Goal: Communication & Community: Answer question/provide support

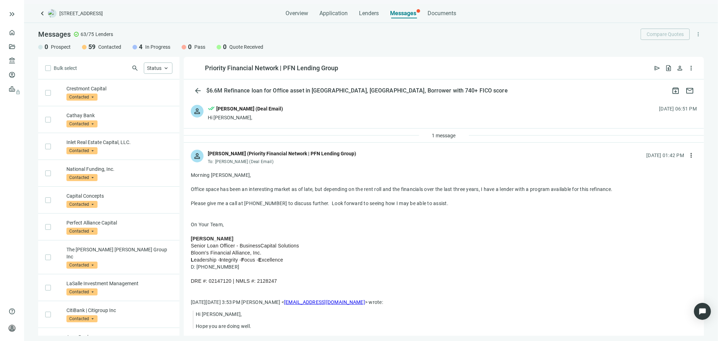
scroll to position [601, 0]
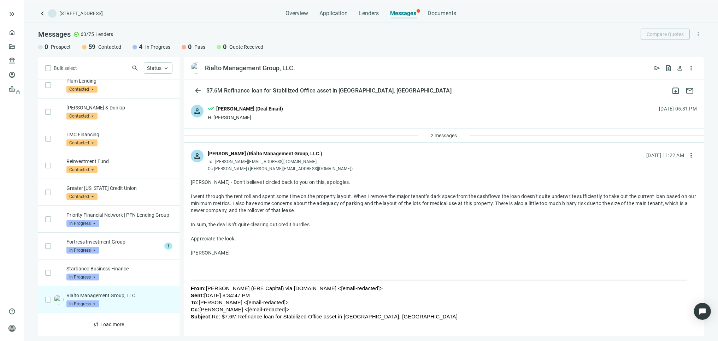
scroll to position [682, 0]
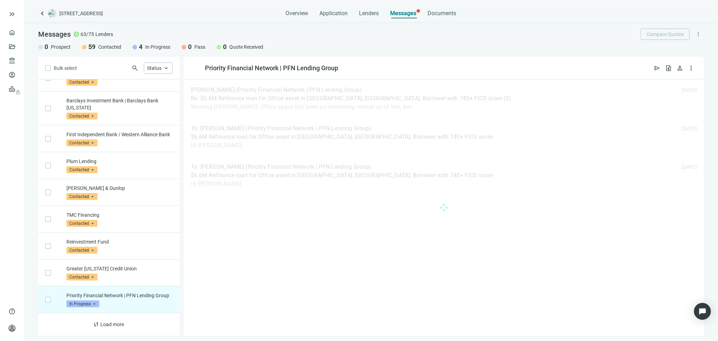
scroll to position [601, 0]
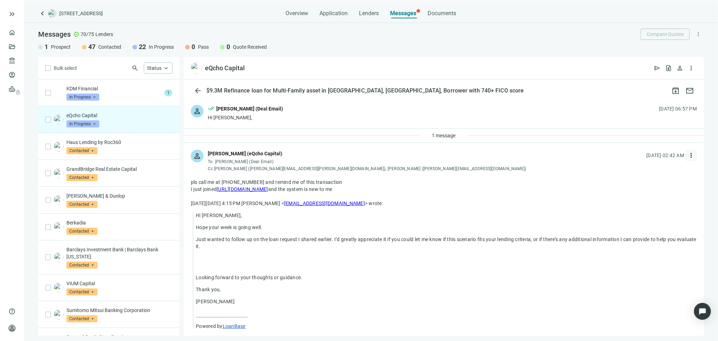
click at [688, 154] on span "more_vert" at bounding box center [691, 155] width 7 height 7
click at [644, 182] on span "Reply all" at bounding box center [642, 185] width 18 height 6
type textarea "**********"
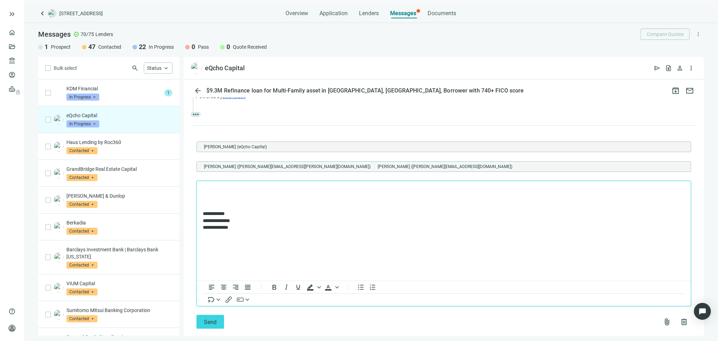
scroll to position [243, 0]
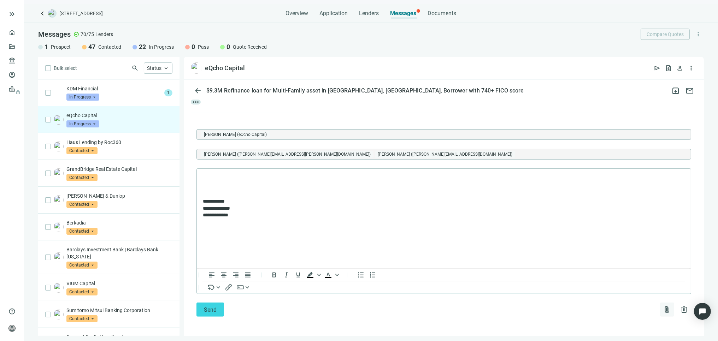
click at [663, 309] on span "attach_file" at bounding box center [667, 310] width 8 height 8
click at [616, 292] on span "Upload new" at bounding box center [610, 293] width 26 height 6
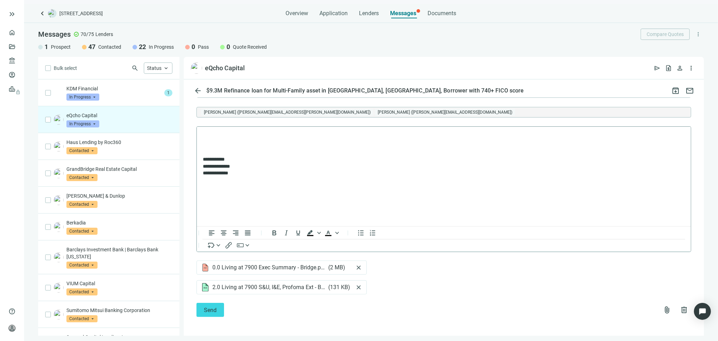
scroll to position [285, 0]
click at [210, 145] on p "Rich Text Area. Press ALT-0 for help." at bounding box center [444, 147] width 482 height 7
click at [211, 309] on span "Send" at bounding box center [210, 310] width 13 height 7
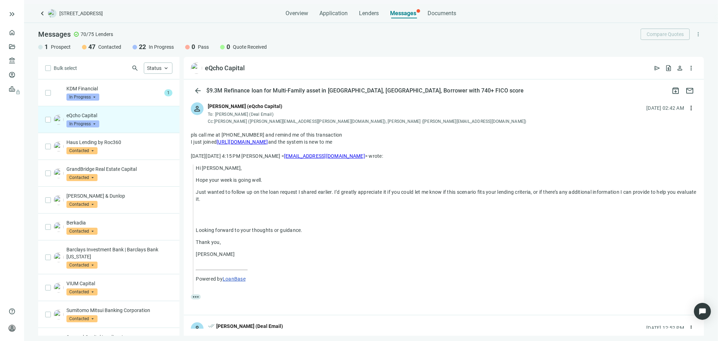
scroll to position [246, 0]
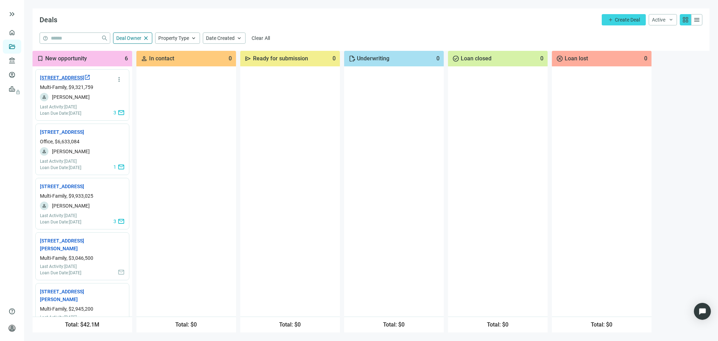
click at [69, 80] on link "7901 Brookriver Dr, Dallas, TX 75247 open_in_new" at bounding box center [65, 78] width 51 height 8
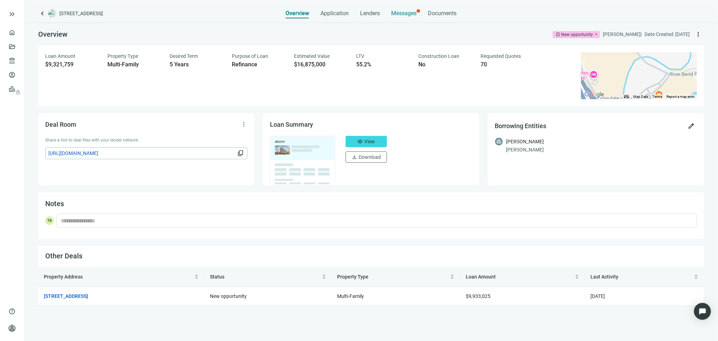
click at [407, 13] on span "Messages" at bounding box center [403, 13] width 25 height 7
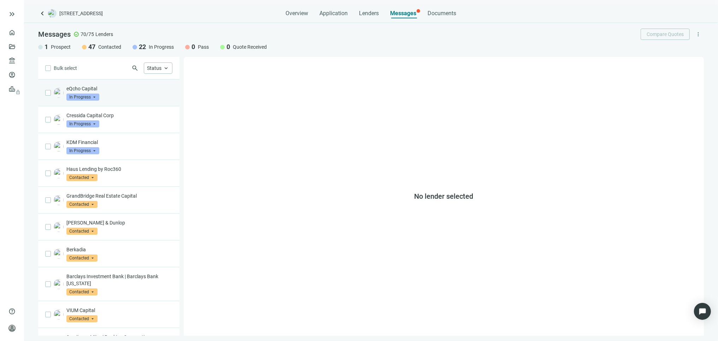
click at [100, 89] on p "eQcho Capital" at bounding box center [119, 88] width 106 height 7
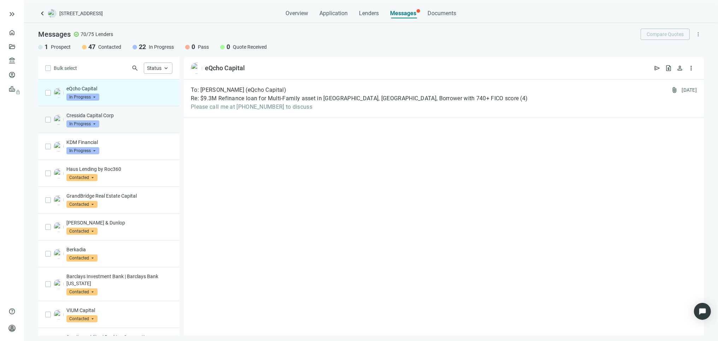
click at [101, 121] on div "Cressida Capital Corp In Progress arrow_drop_down" at bounding box center [119, 120] width 106 height 16
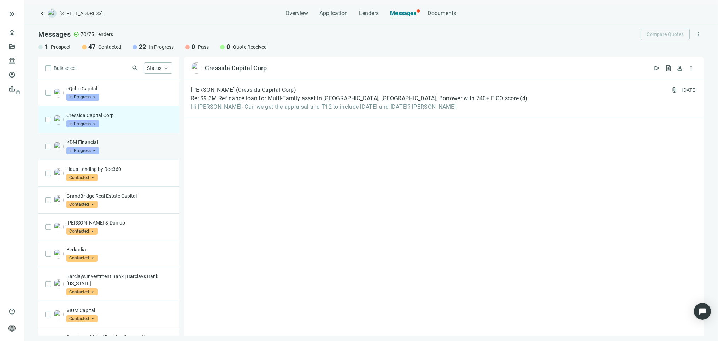
click at [105, 146] on div "KDM Financial In Progress arrow_drop_down" at bounding box center [119, 147] width 106 height 16
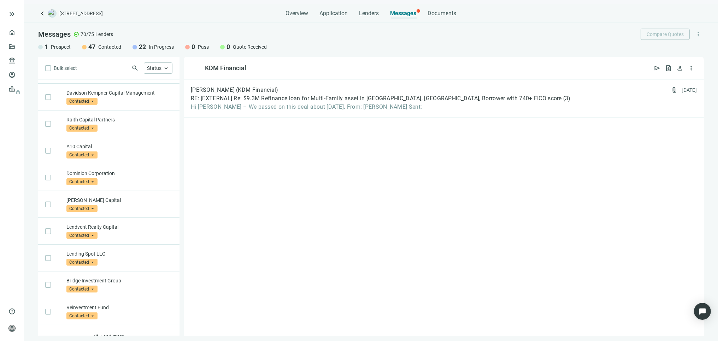
scroll to position [310, 0]
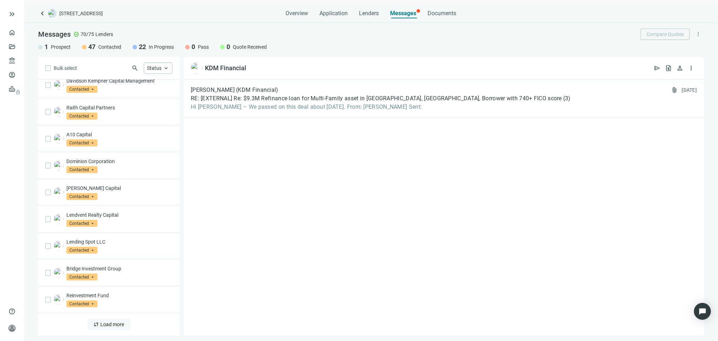
click at [104, 324] on span "Load more" at bounding box center [113, 325] width 24 height 6
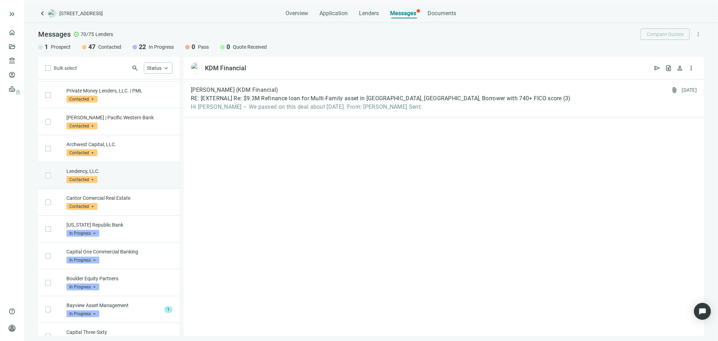
scroll to position [664, 0]
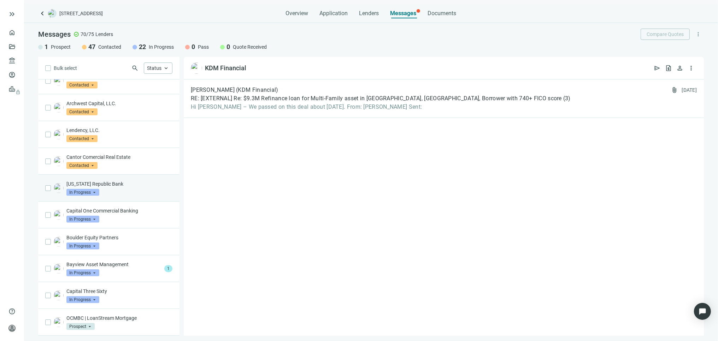
click at [118, 196] on div "[US_STATE] Republic Bank In Progress arrow_drop_down" at bounding box center [119, 189] width 106 height 16
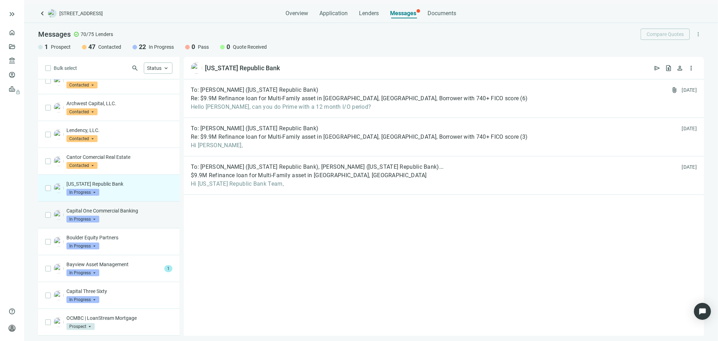
click at [100, 215] on p "Capital One Commercial Banking" at bounding box center [119, 211] width 106 height 7
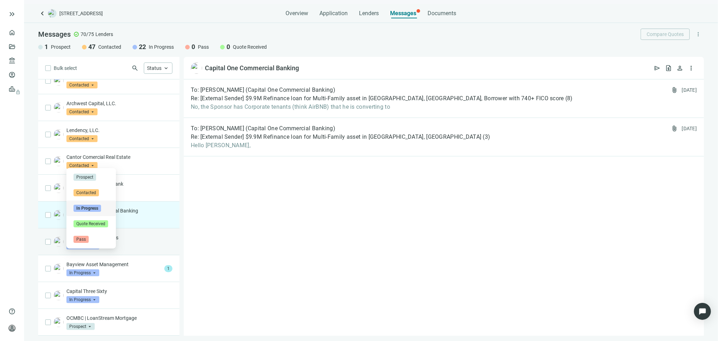
click at [98, 250] on span "In Progress" at bounding box center [82, 246] width 33 height 7
click at [128, 250] on div "Boulder Equity Partners In Progress arrow_drop_down contacted in_progress quote…" at bounding box center [119, 242] width 106 height 16
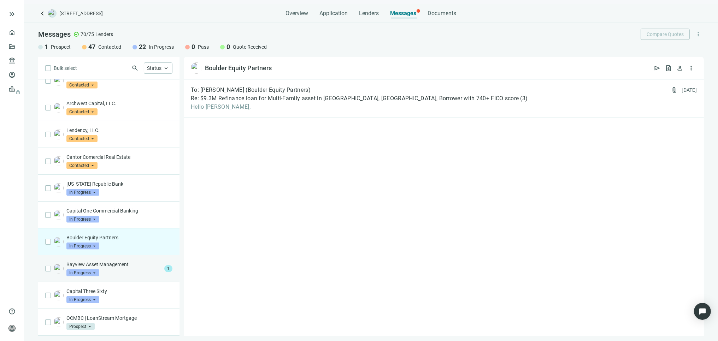
click at [119, 268] on p "Bayview Asset Management" at bounding box center [113, 264] width 95 height 7
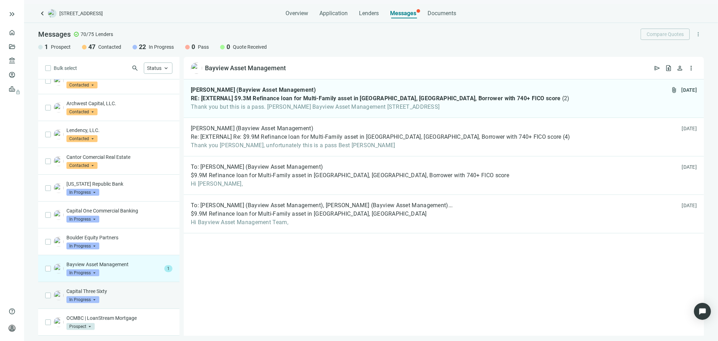
click at [101, 304] on div "Capital Three Sixty In Progress arrow_drop_down" at bounding box center [119, 296] width 106 height 16
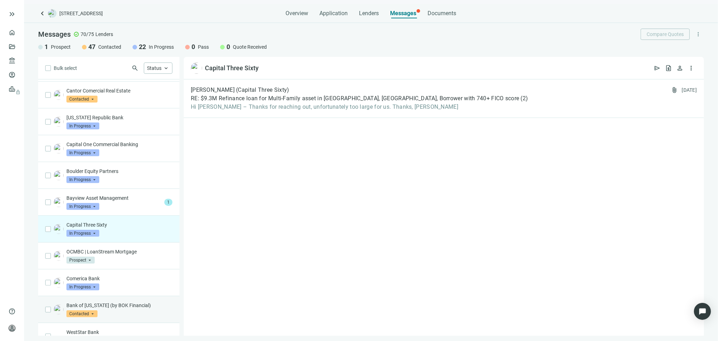
scroll to position [743, 0]
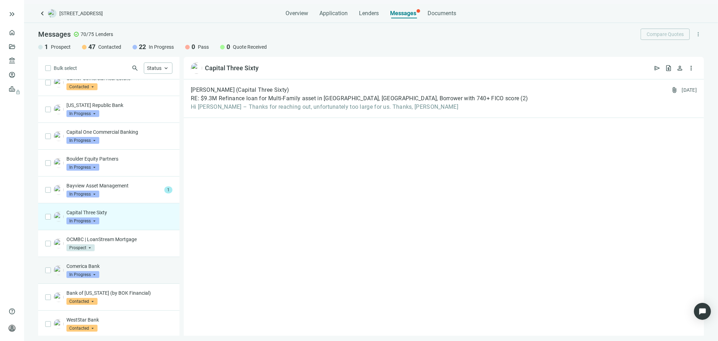
click at [116, 270] on p "Comerica Bank" at bounding box center [119, 266] width 106 height 7
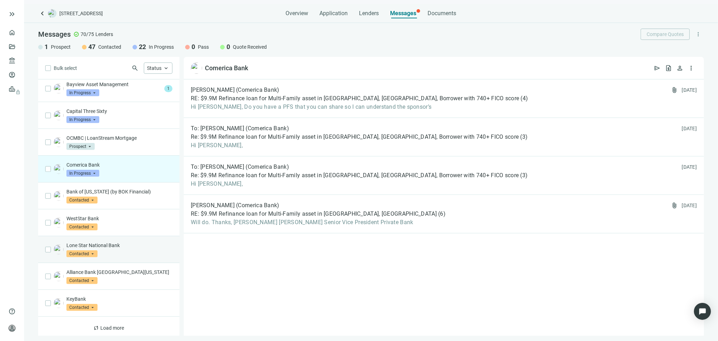
scroll to position [856, 0]
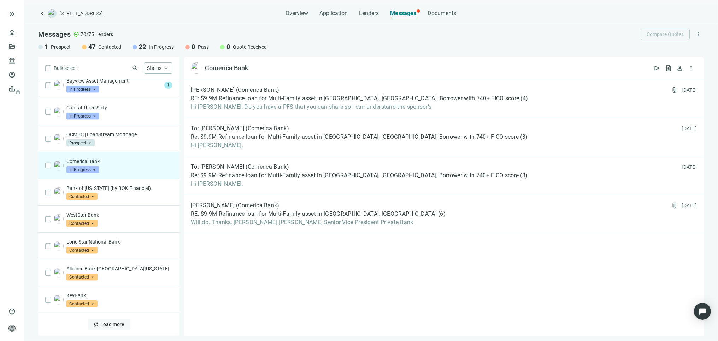
click at [109, 326] on span "Load more" at bounding box center [113, 325] width 24 height 6
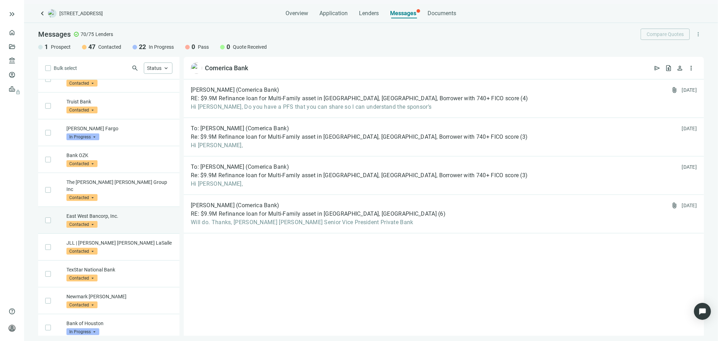
scroll to position [1288, 0]
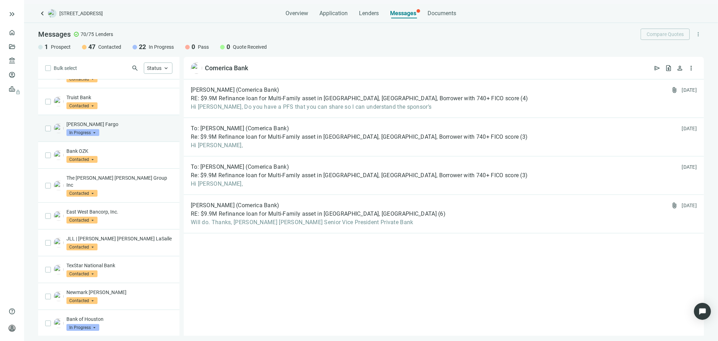
click at [114, 136] on div "[PERSON_NAME] Fargo In Progress arrow_drop_down" at bounding box center [119, 129] width 106 height 16
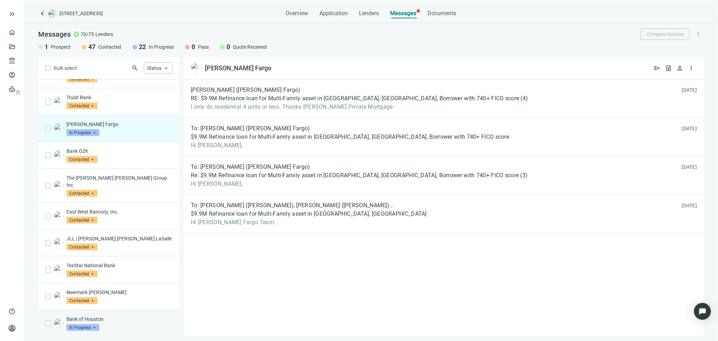
click at [131, 323] on p "Bank of Houston" at bounding box center [119, 319] width 106 height 7
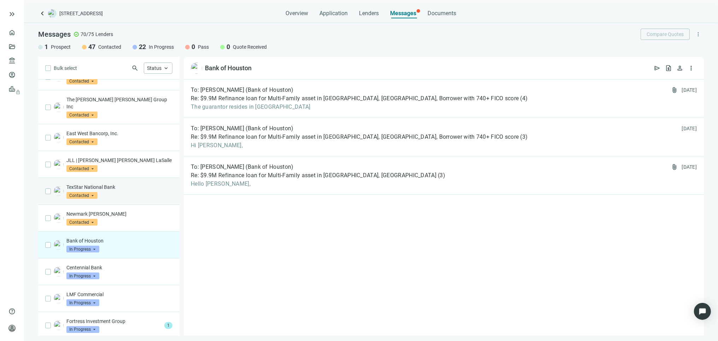
scroll to position [1394, 0]
